Goal: Navigation & Orientation: Find specific page/section

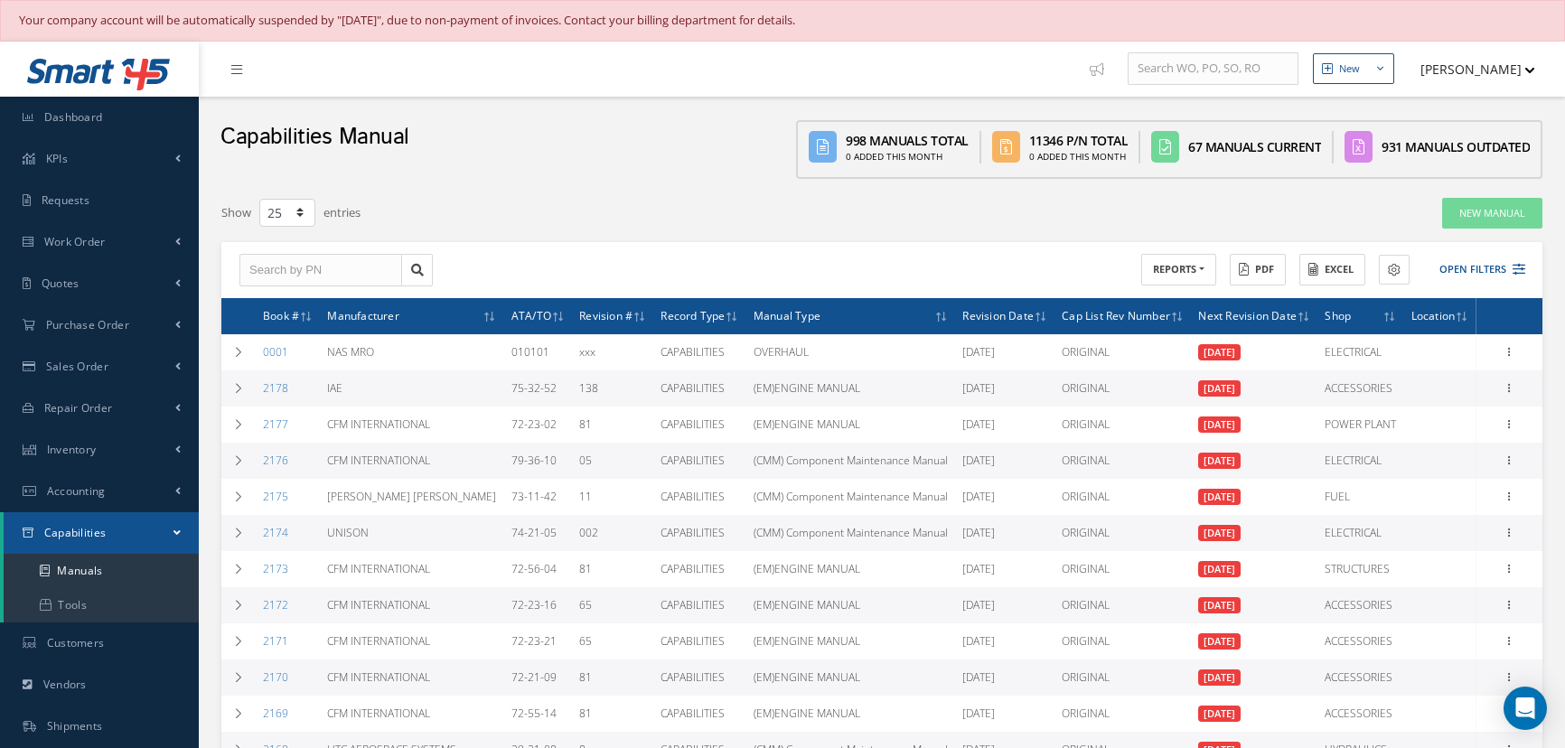
select select "25"
click at [112, 117] on link "Dashboard" at bounding box center [99, 118] width 199 height 42
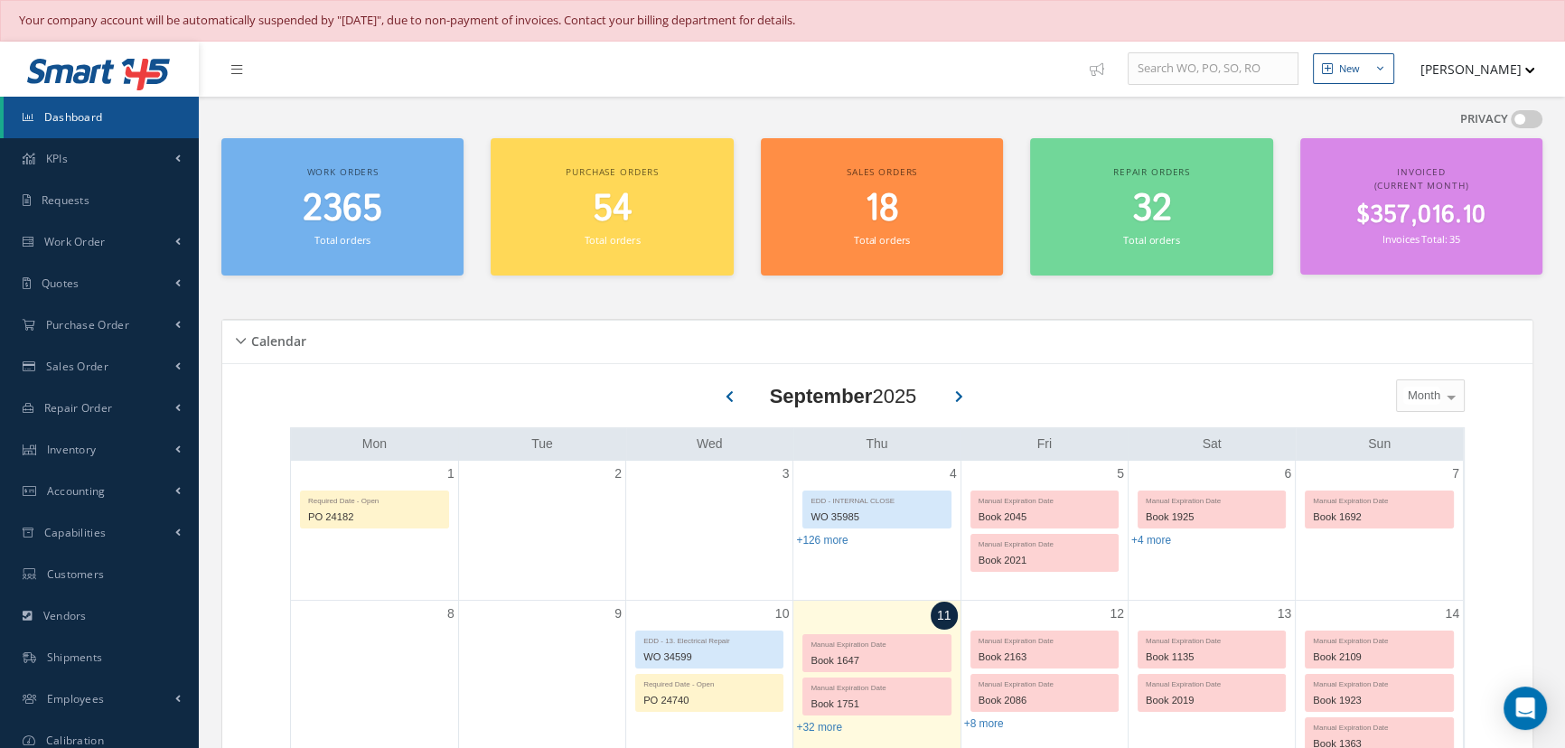
click at [49, 122] on span "Dashboard" at bounding box center [73, 116] width 59 height 15
